Goal: Check status

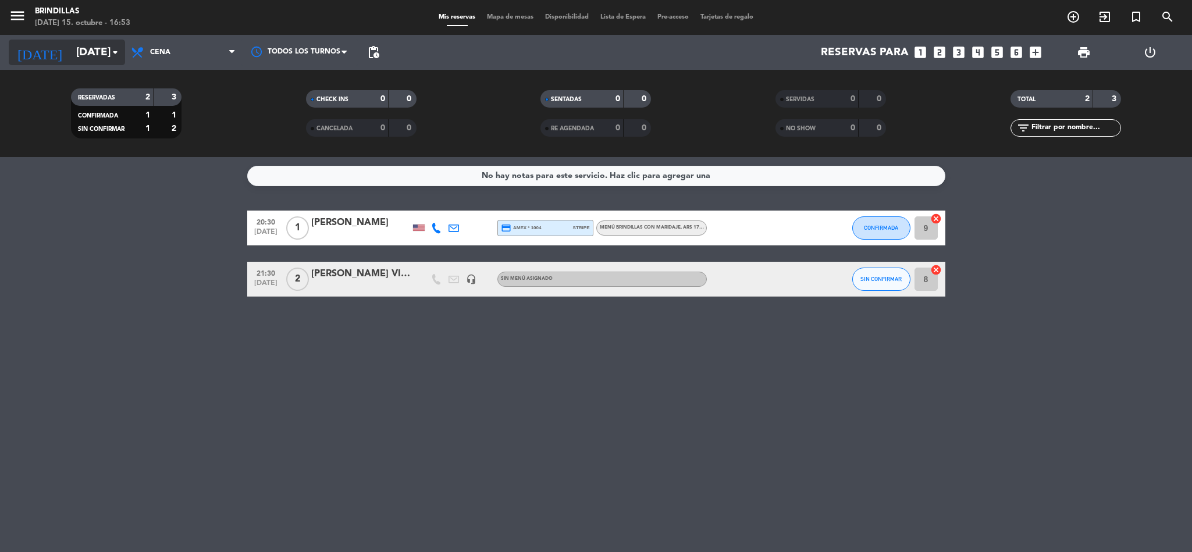
click at [102, 54] on input "[DATE]" at bounding box center [140, 52] width 140 height 24
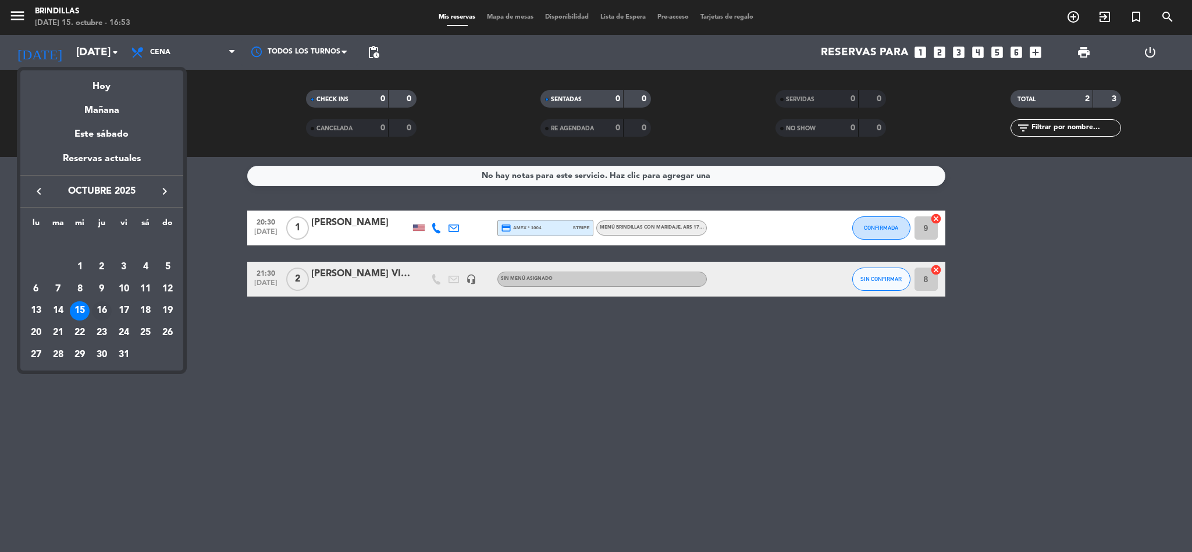
click at [101, 300] on td "16" at bounding box center [102, 311] width 22 height 22
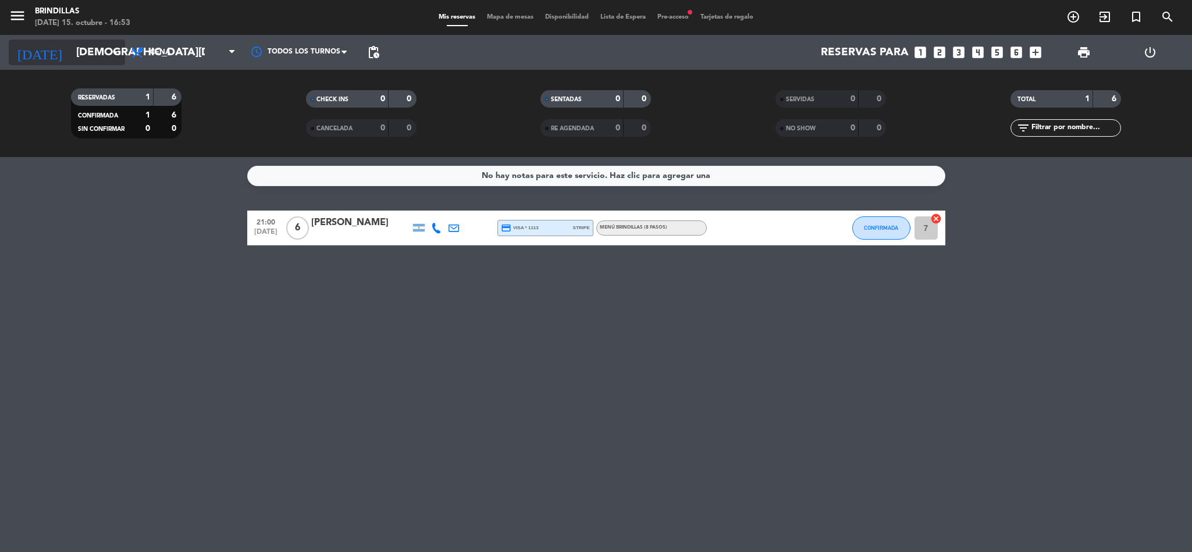
click at [73, 48] on input "[DEMOGRAPHIC_DATA][DATE]" at bounding box center [140, 52] width 140 height 24
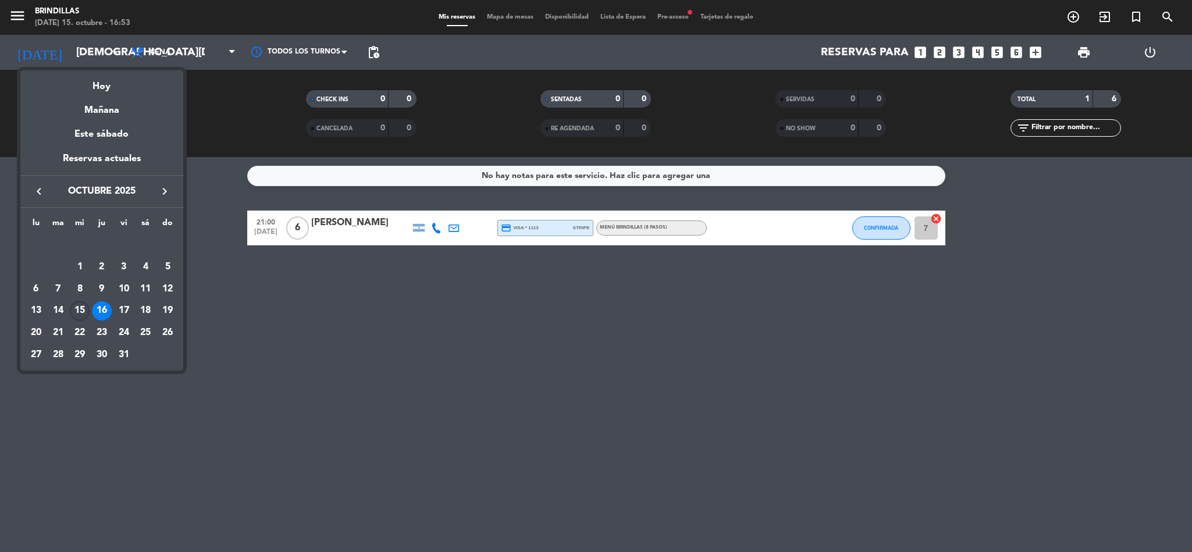
click at [72, 313] on div "15" at bounding box center [80, 311] width 20 height 20
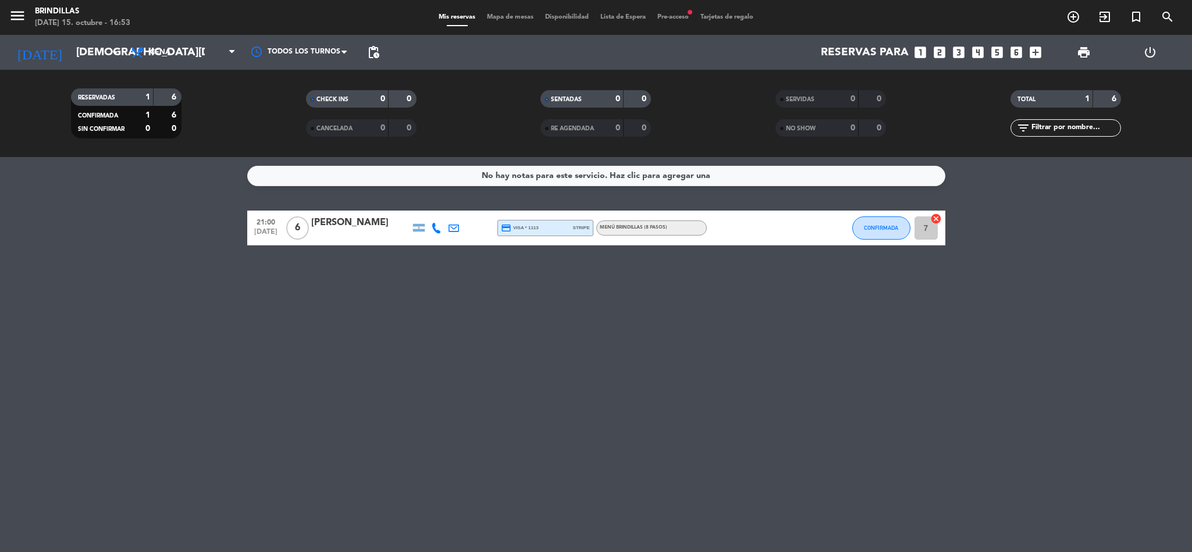
type input "[DATE]"
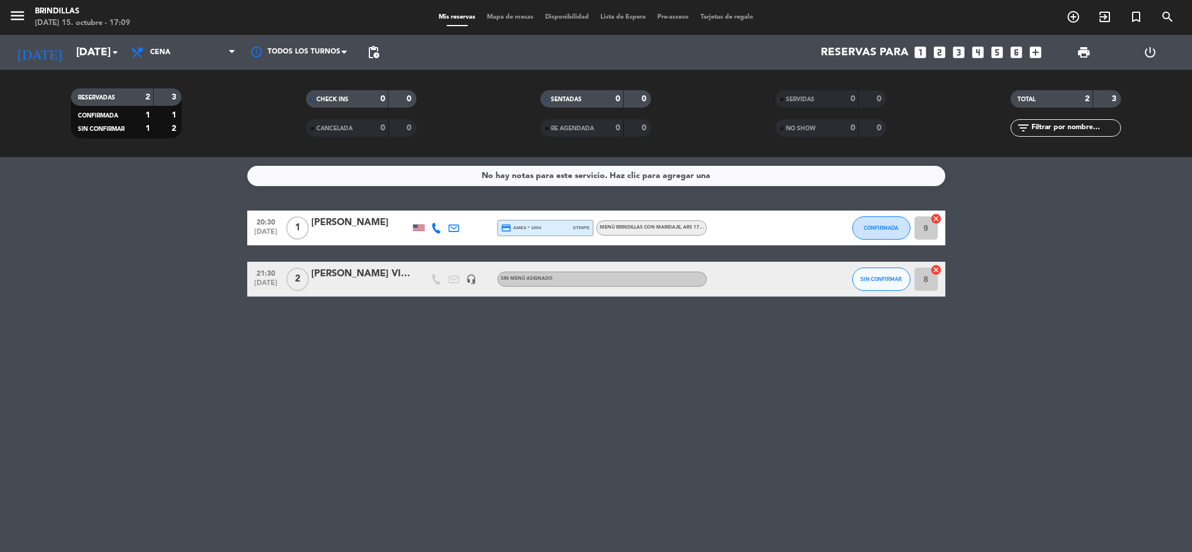
click at [343, 277] on div "[PERSON_NAME] VIENE CON VOUCHER" at bounding box center [360, 273] width 99 height 15
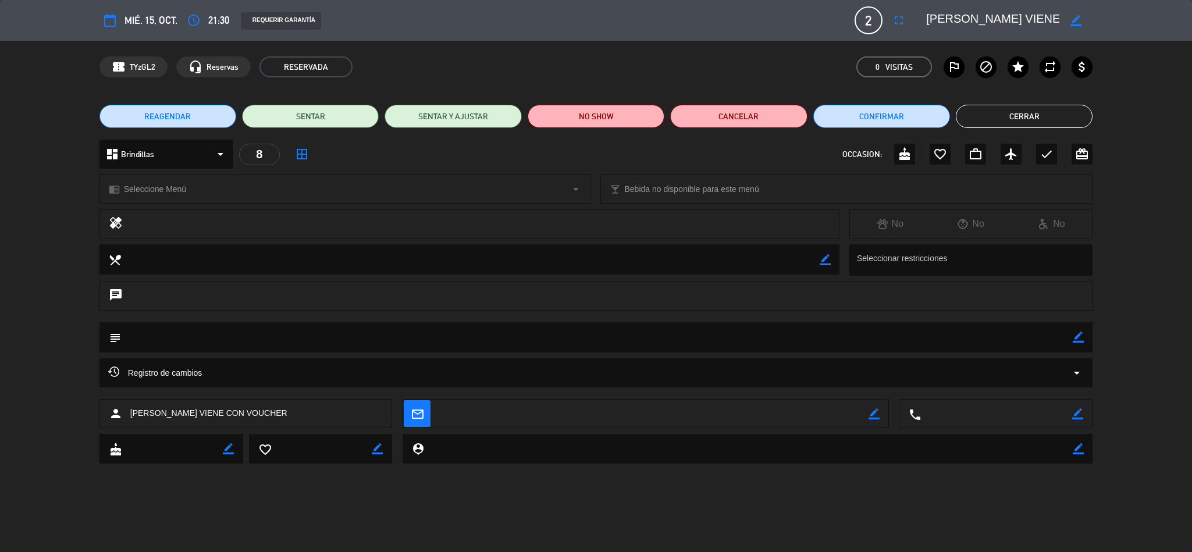
click at [977, 116] on button "Cerrar" at bounding box center [1024, 116] width 137 height 23
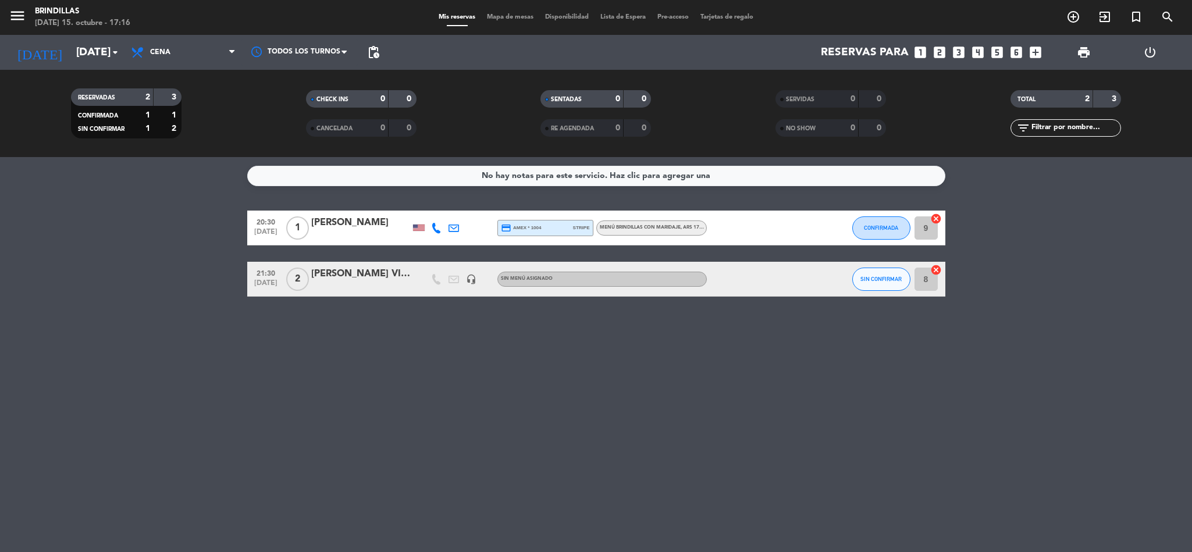
click at [353, 276] on div "[PERSON_NAME] VIENE CON VOUCHER" at bounding box center [360, 273] width 99 height 15
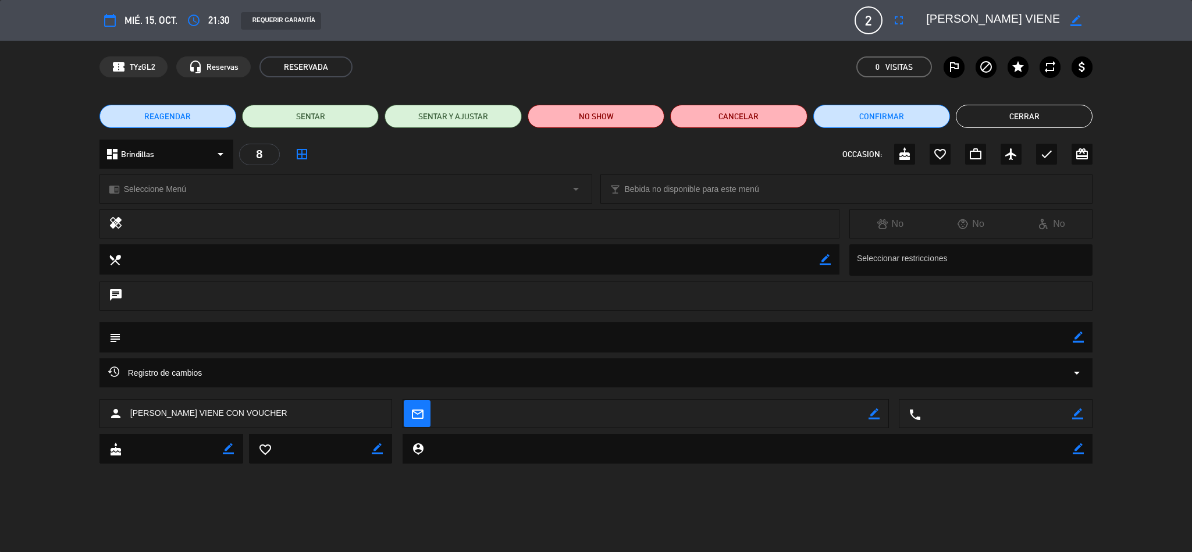
click at [1011, 121] on button "Cerrar" at bounding box center [1024, 116] width 137 height 23
